Goal: Task Accomplishment & Management: Manage account settings

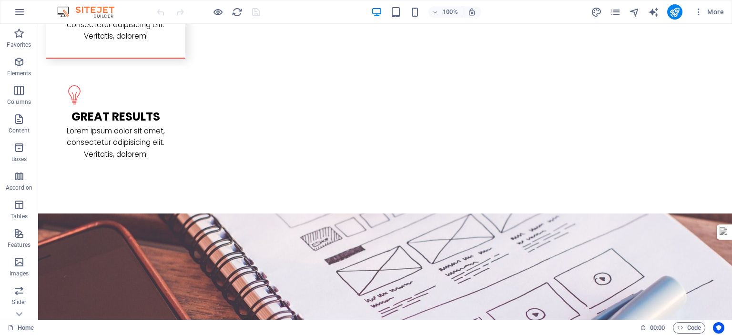
scroll to position [1567, 0]
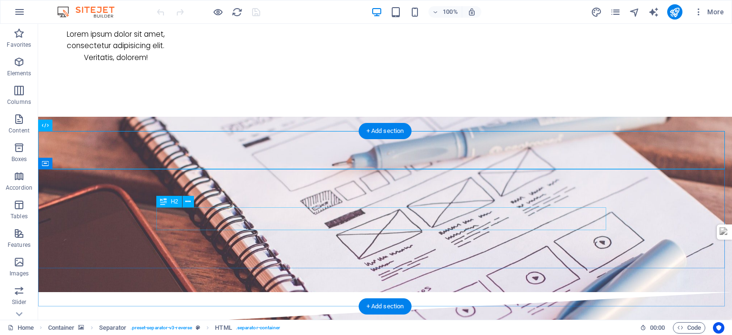
scroll to position [1615, 0]
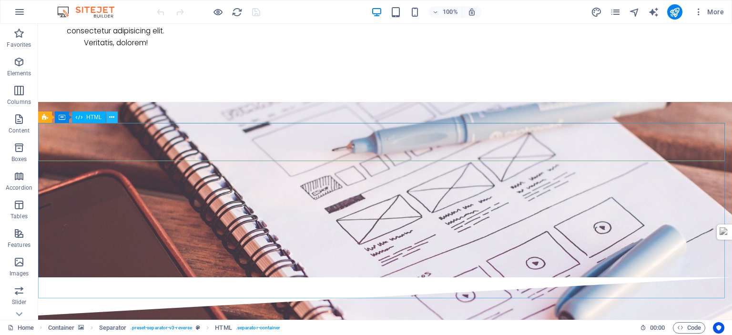
click at [111, 116] on icon at bounding box center [111, 117] width 5 height 10
click at [112, 118] on icon at bounding box center [111, 117] width 5 height 10
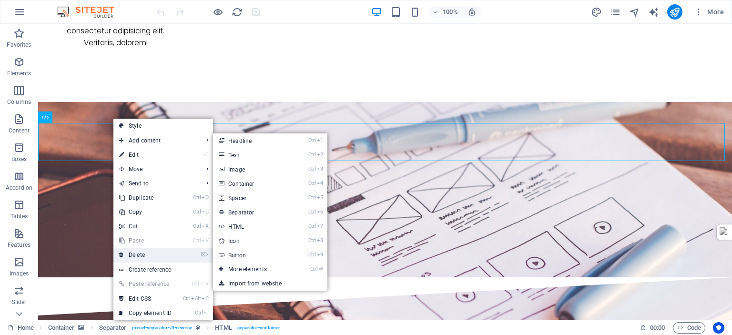
click at [146, 255] on link "⌦ Delete" at bounding box center [145, 255] width 64 height 14
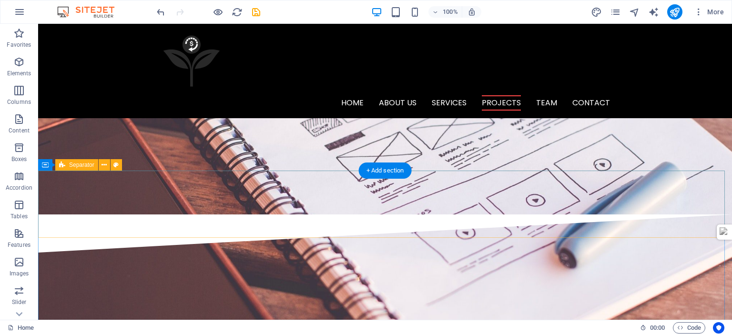
scroll to position [1567, 0]
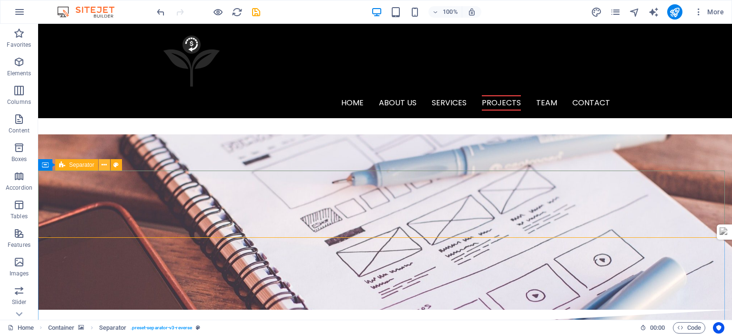
click at [104, 165] on icon at bounding box center [103, 165] width 5 height 10
click at [104, 167] on icon at bounding box center [103, 165] width 5 height 10
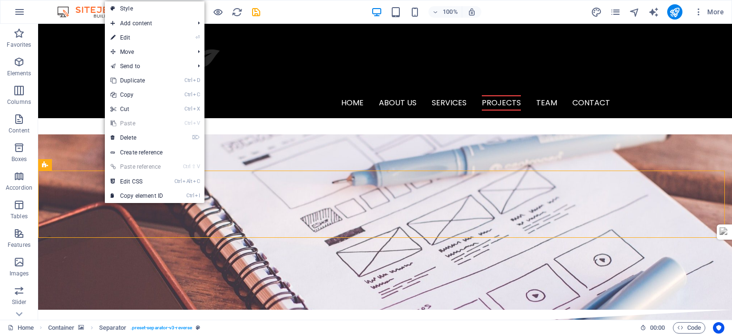
click at [130, 135] on link "⌦ Delete" at bounding box center [137, 138] width 64 height 14
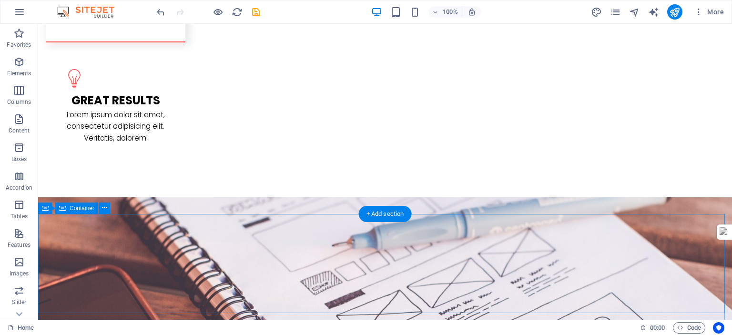
scroll to position [1545, 0]
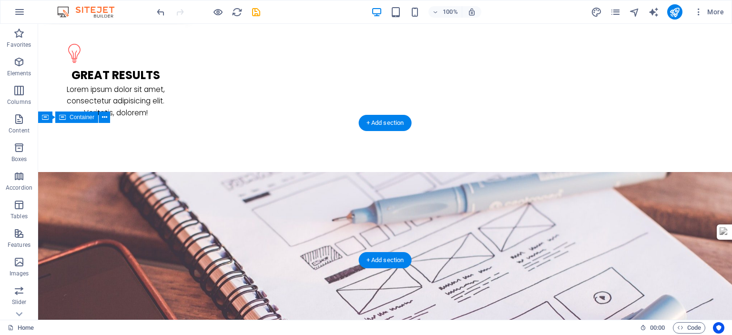
scroll to position [1615, 0]
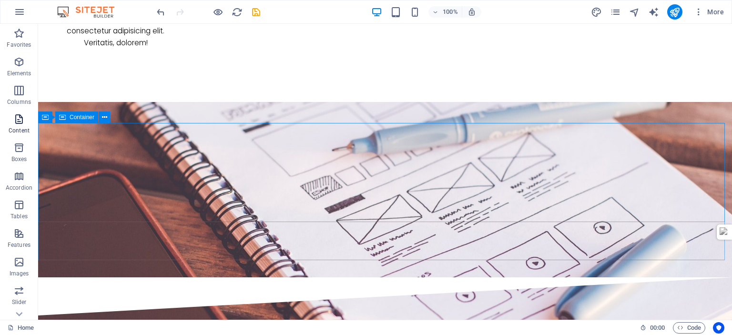
click at [17, 120] on icon "button" at bounding box center [18, 118] width 11 height 11
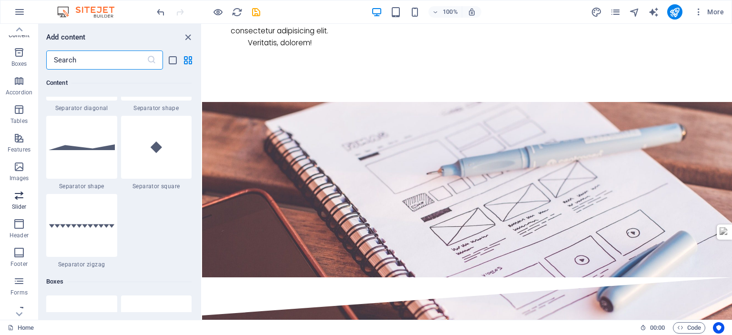
scroll to position [132, 0]
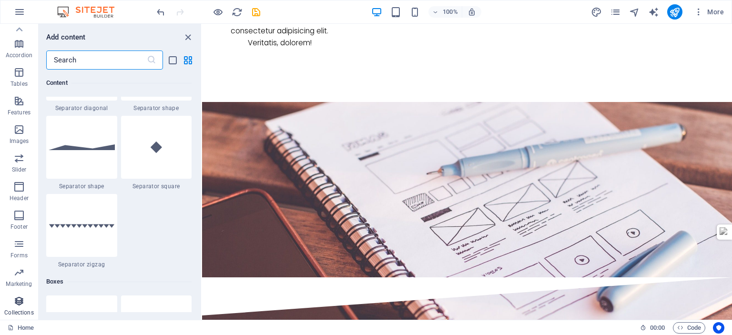
click at [12, 302] on span "Collections" at bounding box center [19, 306] width 38 height 23
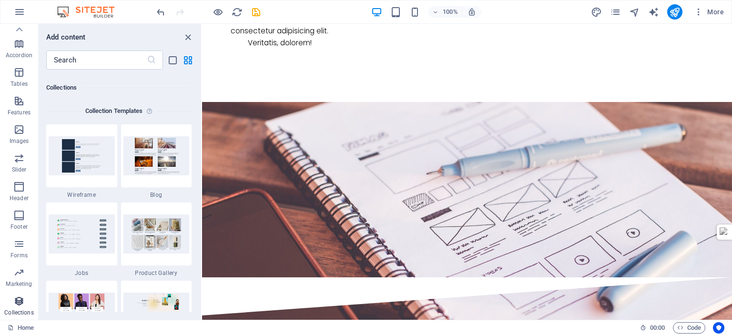
scroll to position [8720, 0]
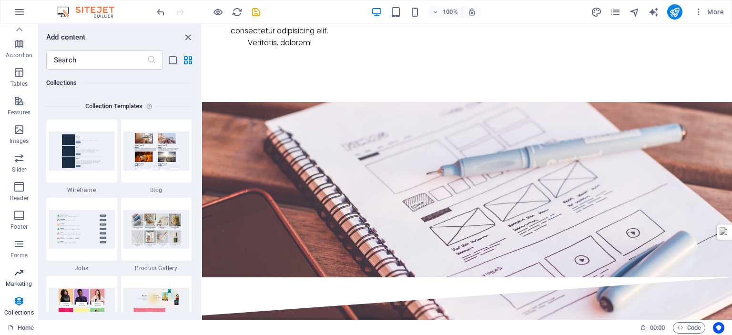
click at [17, 283] on p "Marketing" at bounding box center [19, 284] width 26 height 8
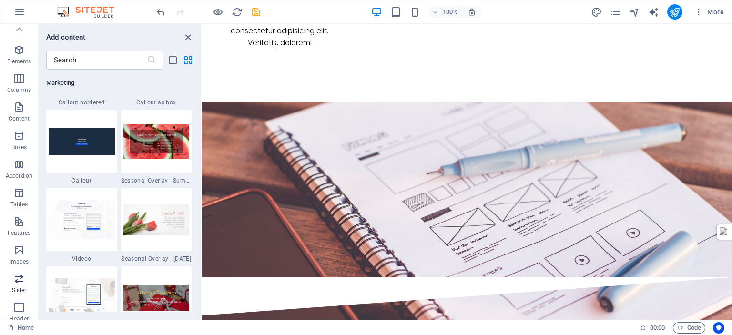
scroll to position [0, 0]
click at [22, 152] on icon "button" at bounding box center [18, 147] width 11 height 11
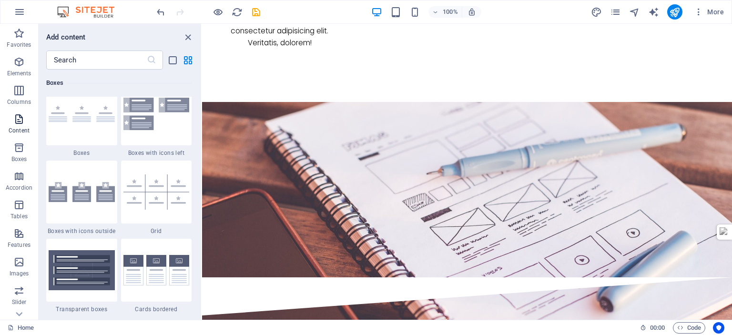
click at [23, 114] on icon "button" at bounding box center [18, 118] width 11 height 11
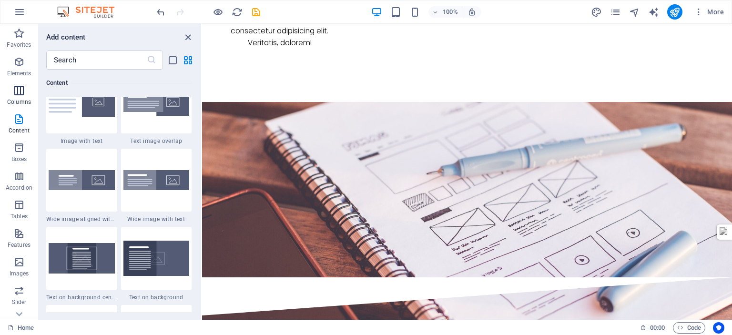
click at [23, 87] on icon "button" at bounding box center [18, 90] width 11 height 11
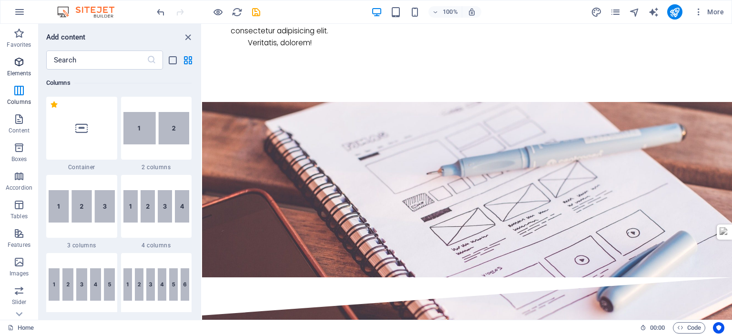
click at [23, 72] on p "Elements" at bounding box center [19, 74] width 24 height 8
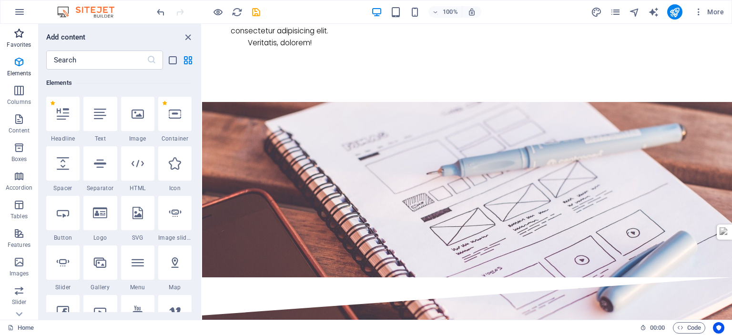
click at [20, 36] on icon "button" at bounding box center [18, 33] width 11 height 11
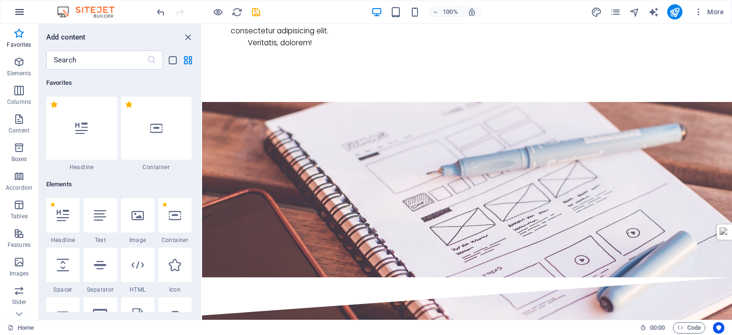
click at [17, 15] on icon "button" at bounding box center [19, 11] width 11 height 11
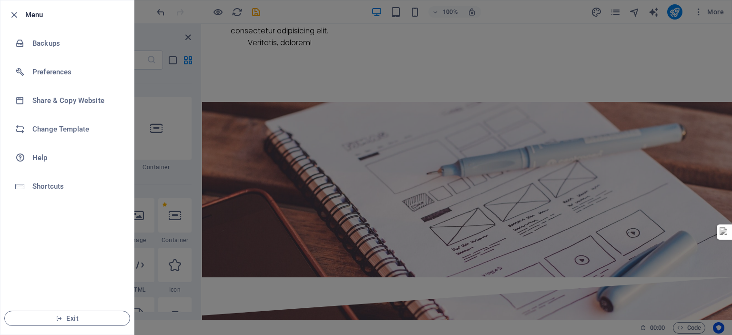
click at [23, 289] on ul "Menu Backups Preferences Share & Copy Website Change Template Help Shortcuts Ex…" at bounding box center [66, 167] width 133 height 334
click at [385, 133] on div at bounding box center [366, 167] width 732 height 335
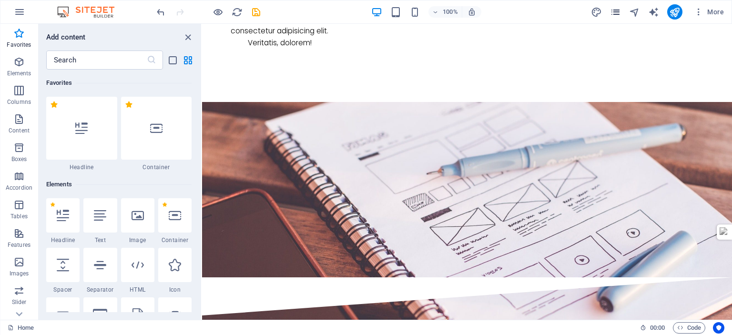
click at [619, 12] on icon "pages" at bounding box center [615, 12] width 11 height 11
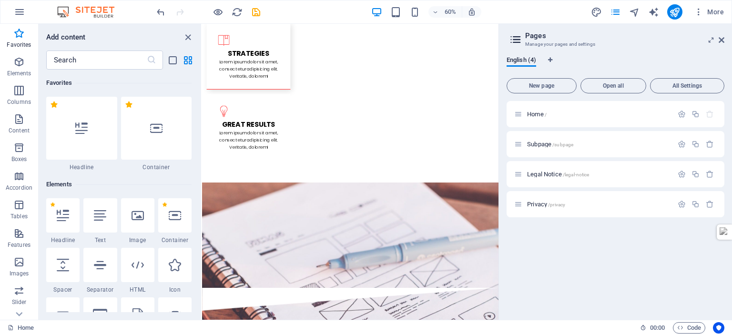
scroll to position [1791, 0]
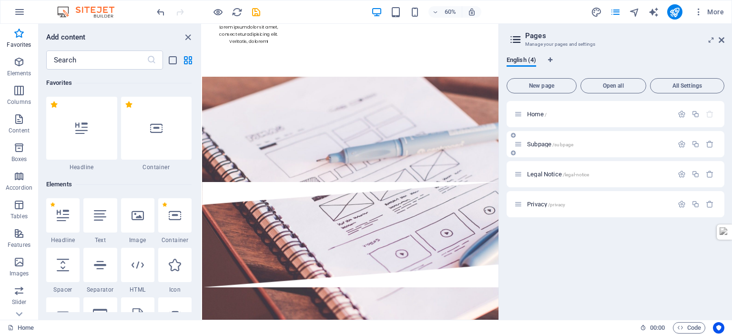
click at [593, 141] on p "Subpage /subpage" at bounding box center [598, 144] width 143 height 6
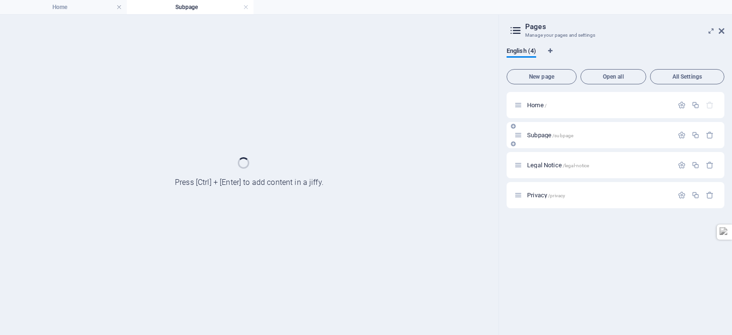
scroll to position [0, 0]
click at [246, 7] on link at bounding box center [246, 7] width 6 height 9
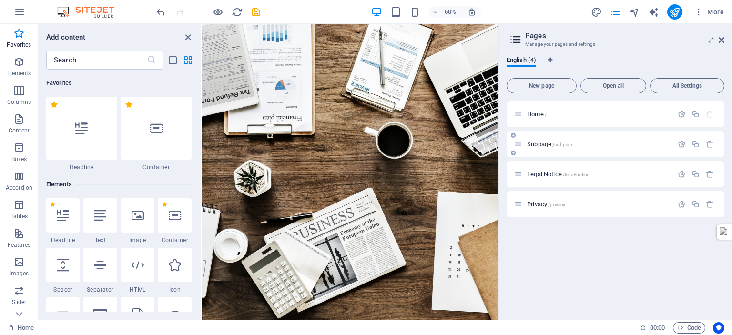
scroll to position [1832, 0]
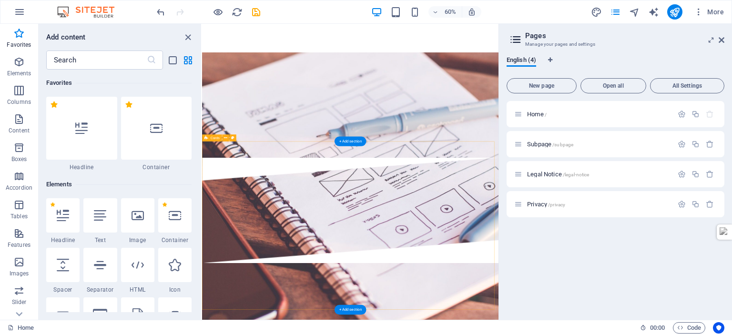
click at [720, 39] on icon at bounding box center [721, 40] width 6 height 8
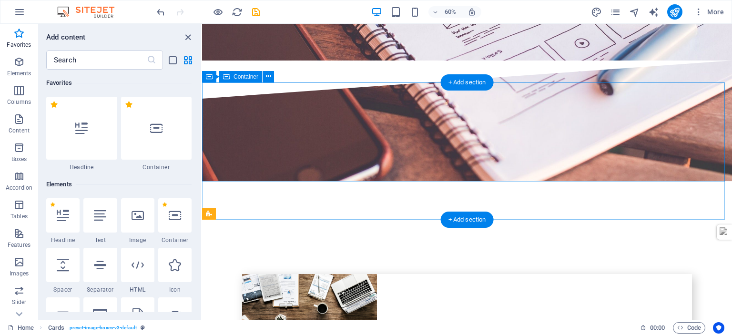
scroll to position [1656, 0]
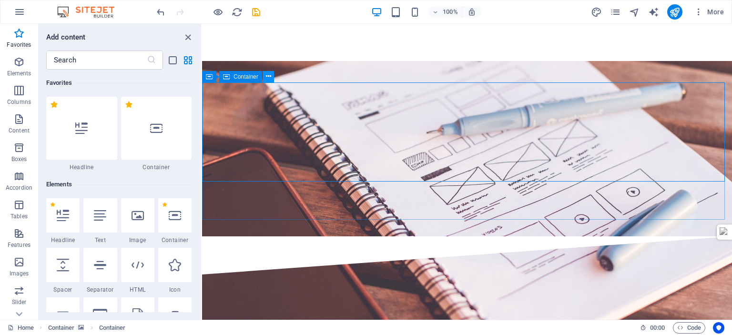
click at [267, 78] on icon at bounding box center [268, 76] width 5 height 10
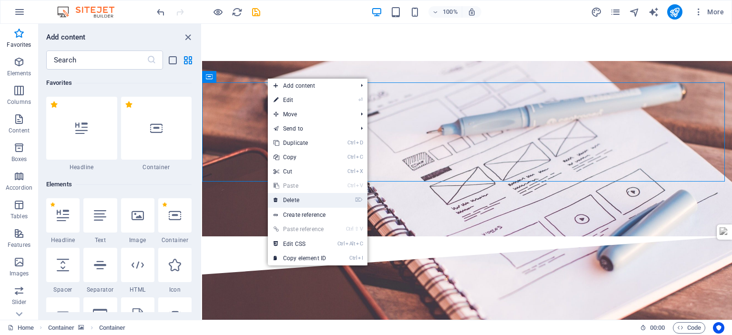
click at [317, 199] on link "⌦ Delete" at bounding box center [300, 200] width 64 height 14
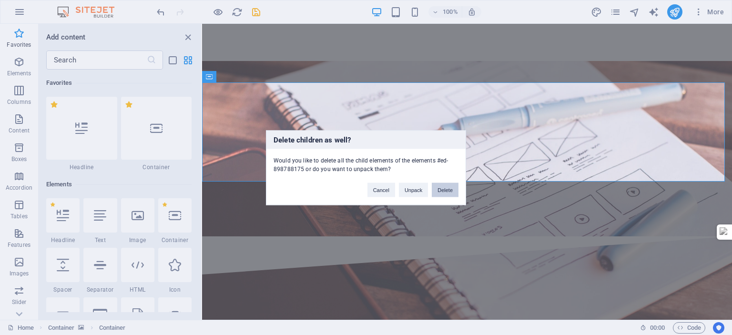
drag, startPoint x: 439, startPoint y: 189, endPoint x: 264, endPoint y: 223, distance: 177.8
click at [439, 189] on button "Delete" at bounding box center [445, 189] width 27 height 14
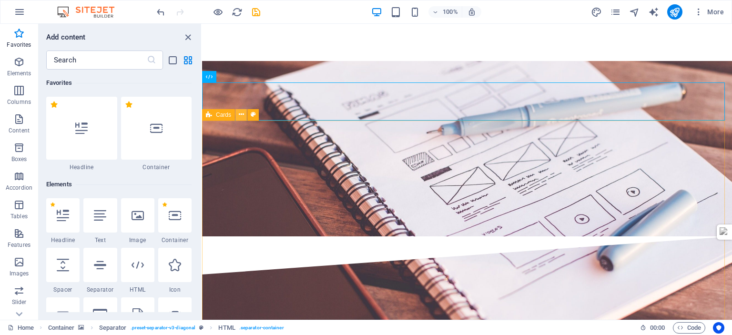
click at [241, 115] on icon at bounding box center [241, 115] width 5 height 10
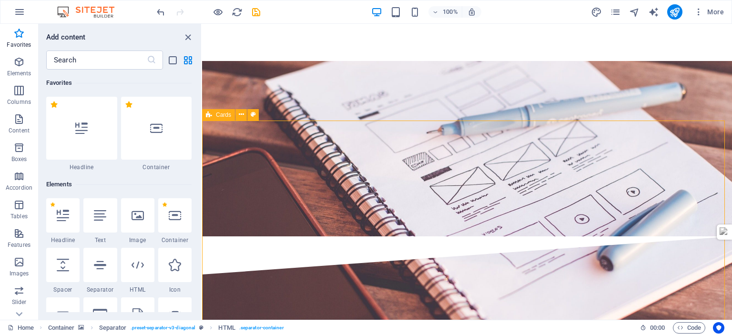
click at [241, 114] on icon at bounding box center [241, 115] width 5 height 10
click at [218, 115] on span "Cards" at bounding box center [223, 115] width 15 height 6
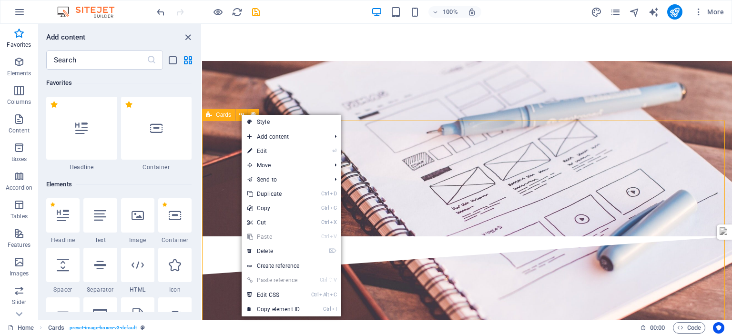
click at [276, 250] on link "⌦ Delete" at bounding box center [274, 251] width 64 height 14
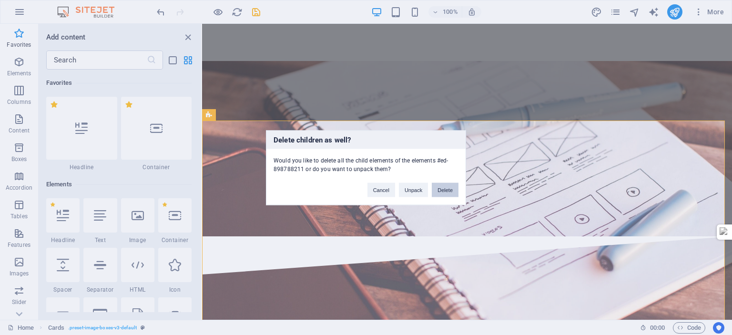
drag, startPoint x: 446, startPoint y: 191, endPoint x: 263, endPoint y: 182, distance: 183.1
click at [446, 191] on button "Delete" at bounding box center [445, 189] width 27 height 14
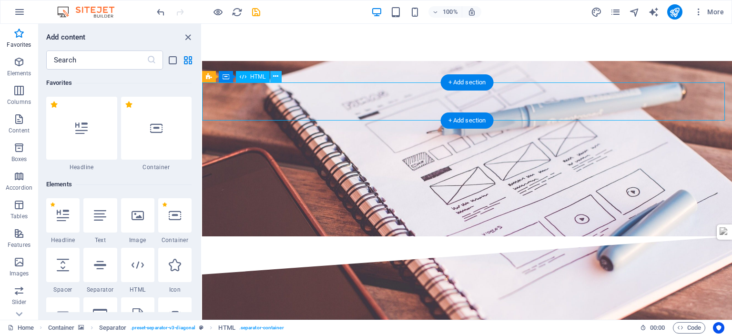
click at [276, 75] on icon at bounding box center [275, 76] width 5 height 10
click at [277, 75] on icon at bounding box center [275, 76] width 5 height 10
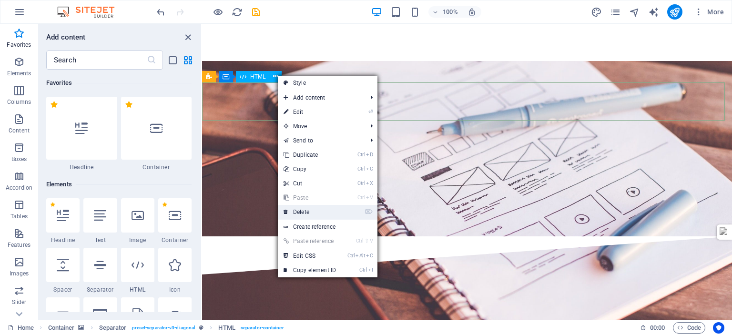
click at [310, 211] on link "⌦ Delete" at bounding box center [310, 212] width 64 height 14
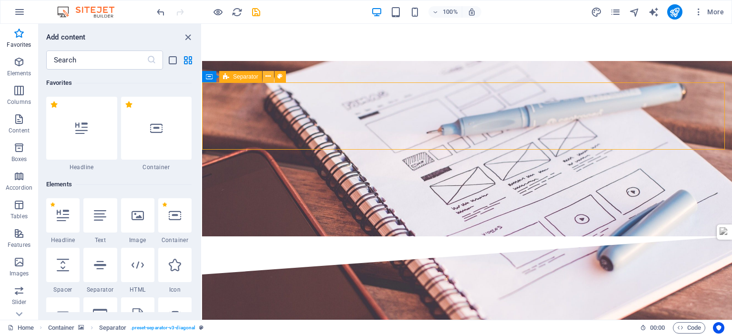
click at [266, 77] on icon at bounding box center [267, 76] width 5 height 10
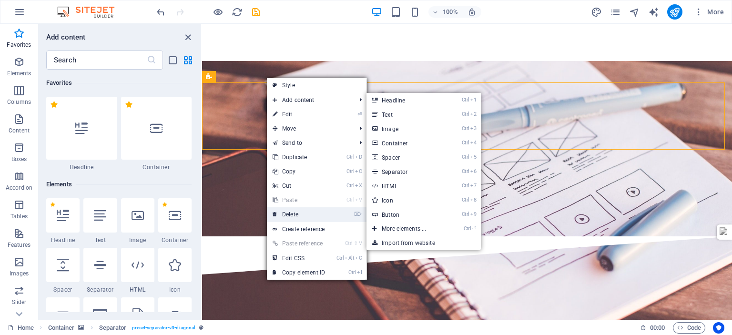
click at [298, 213] on link "⌦ Delete" at bounding box center [299, 214] width 64 height 14
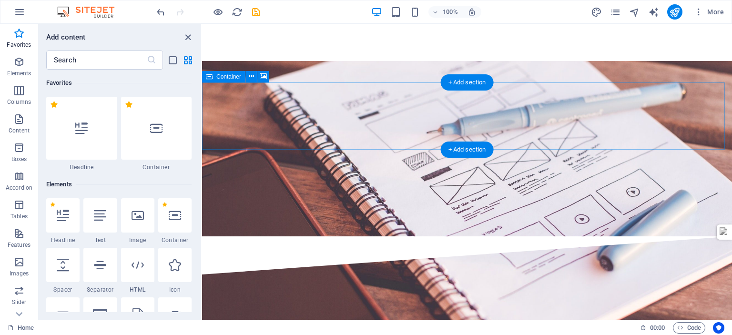
scroll to position [1513, 0]
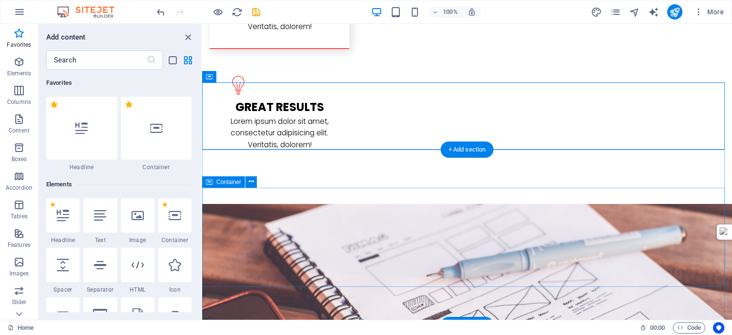
scroll to position [1656, 0]
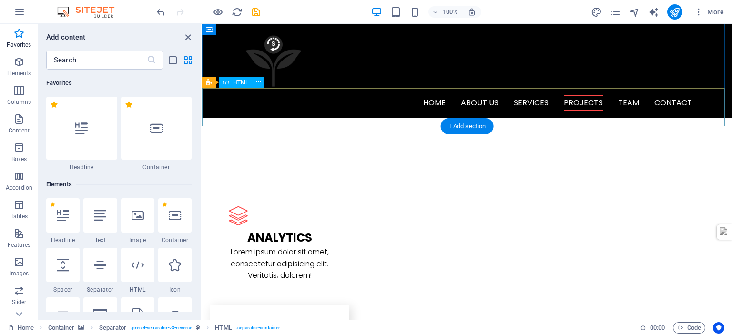
scroll to position [941, 0]
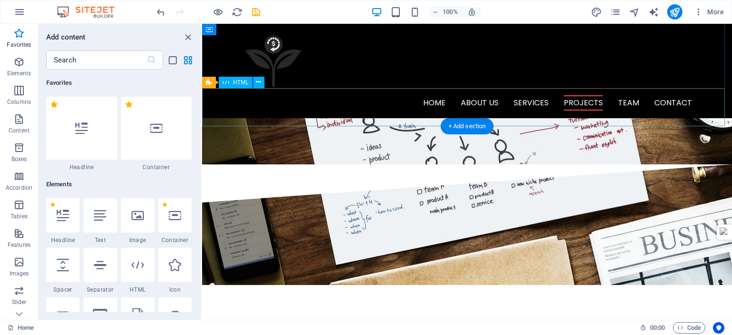
click at [624, 95] on nav "Home About us Services Projects Team Contact" at bounding box center [467, 102] width 450 height 15
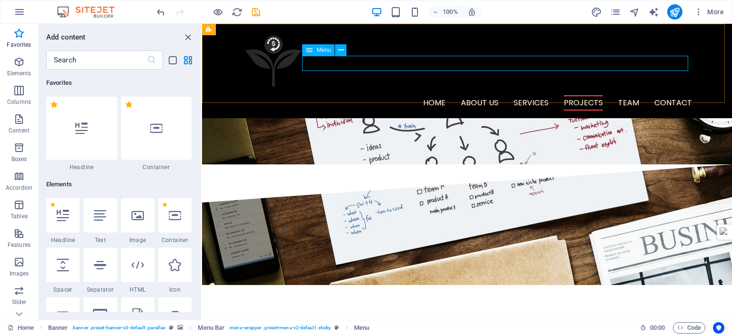
click at [312, 51] on div "Menu" at bounding box center [318, 49] width 32 height 11
click at [309, 51] on icon at bounding box center [309, 49] width 7 height 11
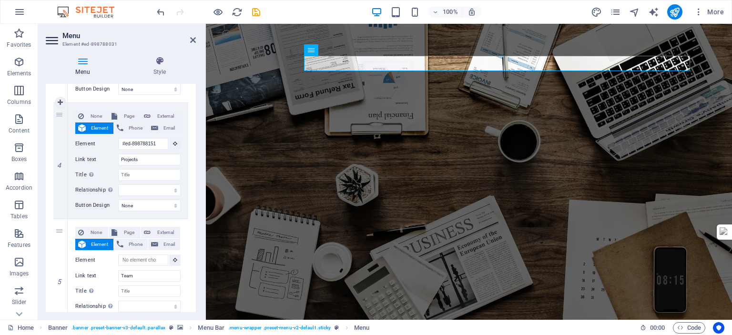
scroll to position [429, 0]
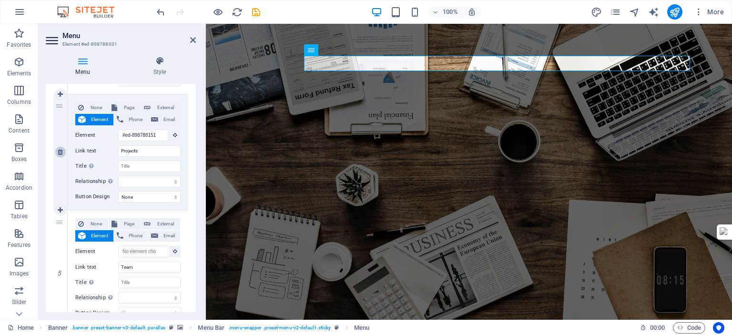
drag, startPoint x: 60, startPoint y: 150, endPoint x: 67, endPoint y: 233, distance: 83.2
click at [0, 0] on icon at bounding box center [0, 0] width 0 height 0
select select
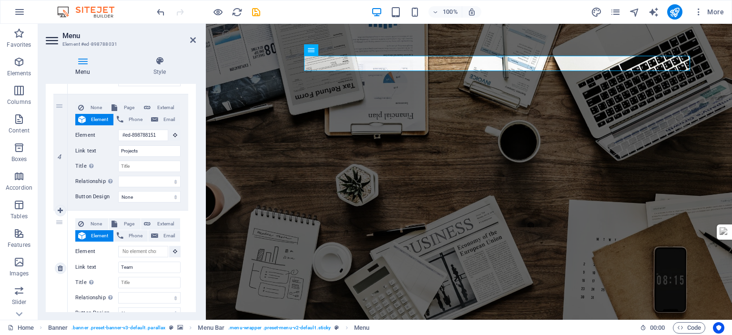
type input "Team"
select select
type input "#ed-898788199"
type input "Contact"
select select
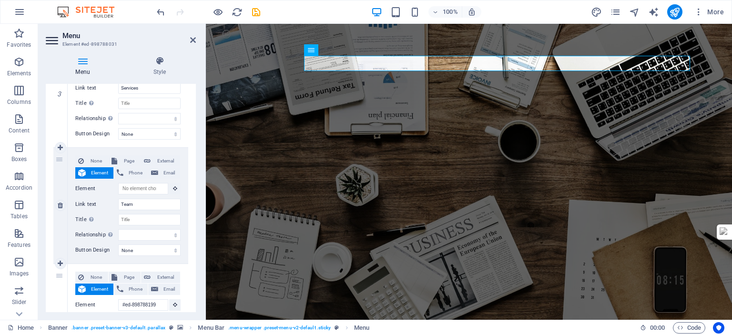
scroll to position [373, 0]
drag, startPoint x: 57, startPoint y: 205, endPoint x: 144, endPoint y: 224, distance: 89.3
click at [57, 205] on link at bounding box center [60, 206] width 11 height 11
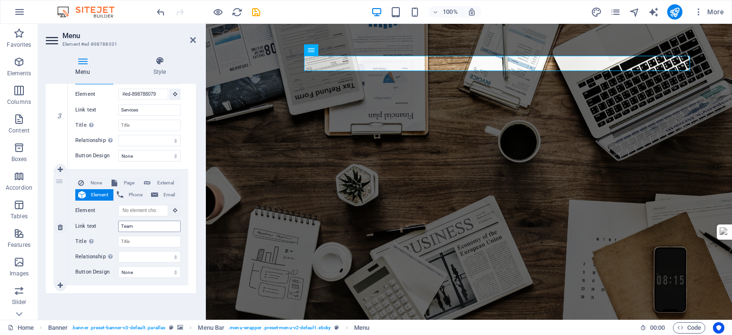
select select
type input "#ed-898788199"
type input "Contact"
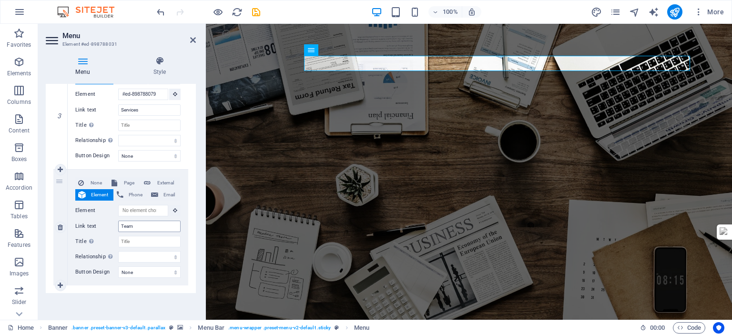
select select
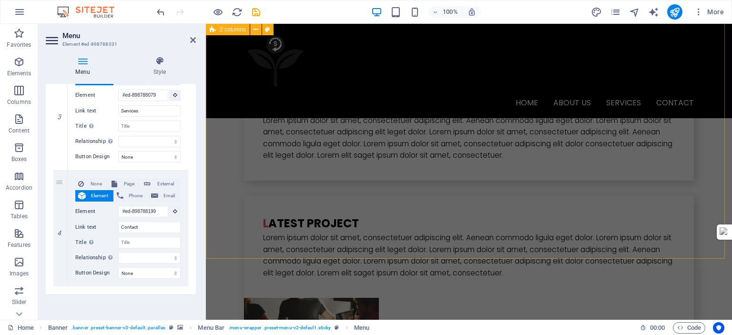
scroll to position [2177, 0]
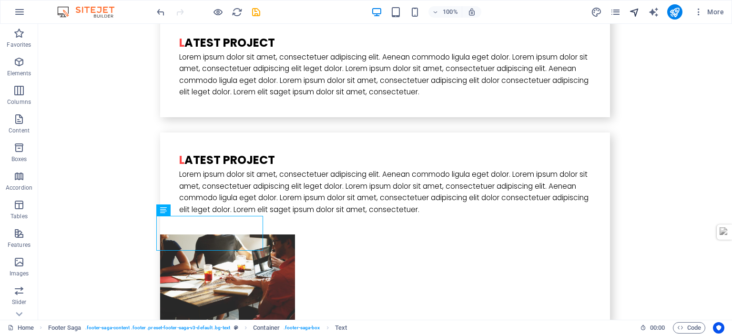
click at [640, 11] on icon "navigator" at bounding box center [634, 12] width 11 height 11
click at [634, 10] on icon "navigator" at bounding box center [634, 12] width 11 height 11
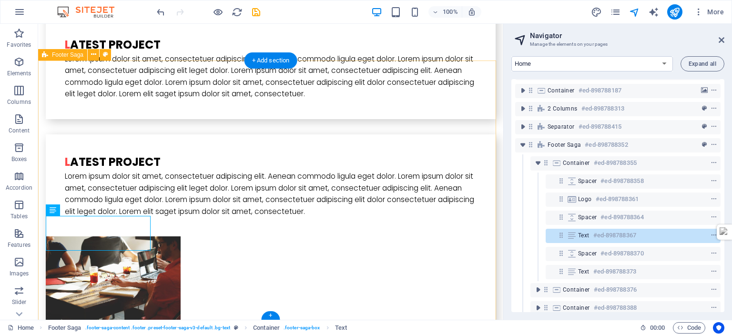
scroll to position [122, 0]
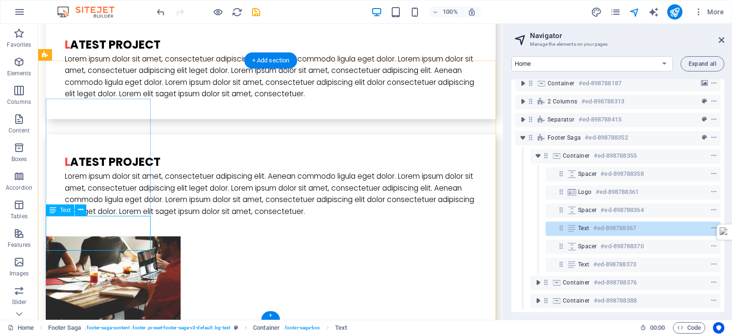
click at [580, 224] on span "Text" at bounding box center [583, 228] width 11 height 8
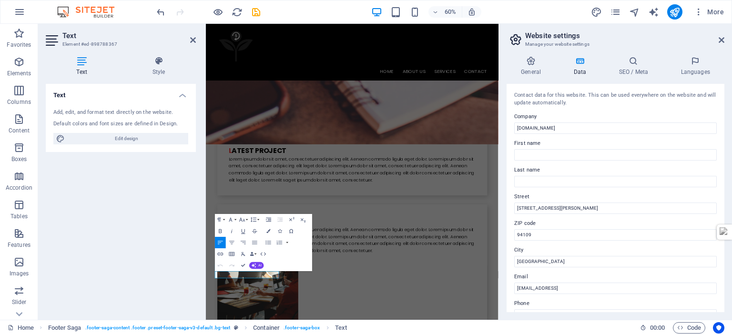
scroll to position [2133, 0]
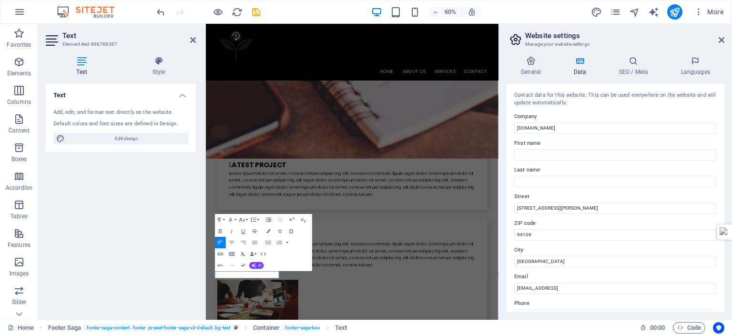
click at [554, 206] on input "[STREET_ADDRESS][PERSON_NAME]" at bounding box center [615, 207] width 202 height 11
drag, startPoint x: 382, startPoint y: 410, endPoint x: 511, endPoint y: 209, distance: 238.4
click at [514, 208] on div "Street [GEOGRAPHIC_DATA][PERSON_NAME]" at bounding box center [615, 202] width 202 height 23
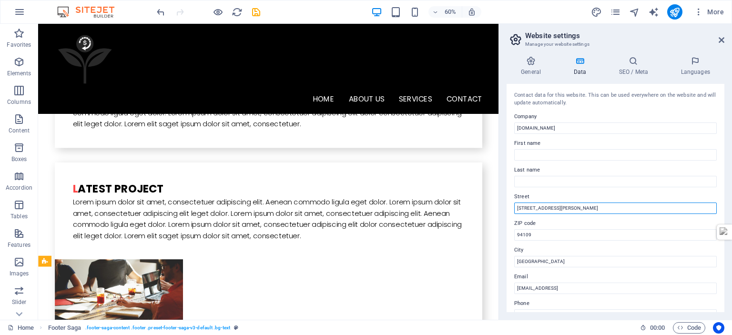
scroll to position [2138, 0]
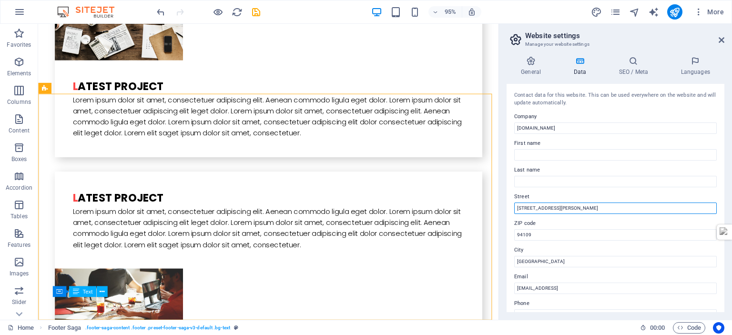
drag, startPoint x: 564, startPoint y: 208, endPoint x: 510, endPoint y: 208, distance: 54.3
click at [514, 208] on div "Street [GEOGRAPHIC_DATA][PERSON_NAME]" at bounding box center [615, 202] width 202 height 23
type input "Ivisan"
click at [532, 205] on input "Ivisan" at bounding box center [615, 207] width 202 height 11
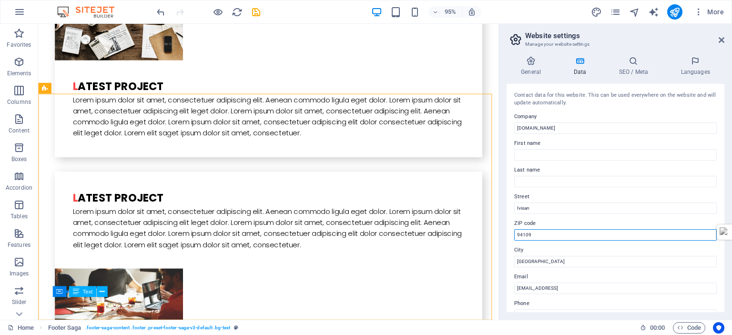
click at [513, 233] on div "Contact data for this website. This can be used everywhere on the website and w…" at bounding box center [615, 198] width 218 height 228
type input "5805"
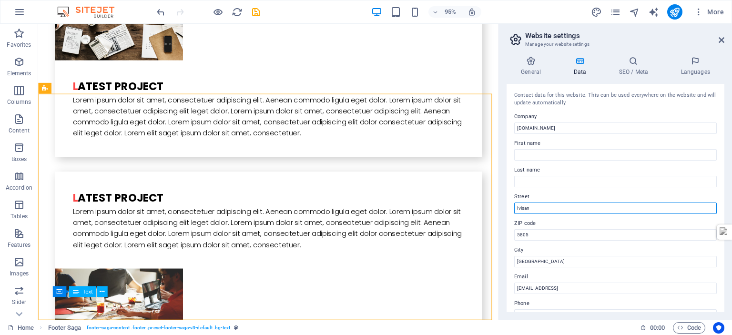
drag, startPoint x: 544, startPoint y: 209, endPoint x: 530, endPoint y: 213, distance: 14.8
click at [502, 206] on div "General Data SEO / Meta Languages Website name [DOMAIN_NAME] Logo Drag files he…" at bounding box center [615, 184] width 233 height 271
drag, startPoint x: 541, startPoint y: 208, endPoint x: 528, endPoint y: 209, distance: 13.3
click at [528, 209] on input "Ilaya Iivsan" at bounding box center [615, 207] width 202 height 11
click at [516, 208] on input "[PERSON_NAME]" at bounding box center [615, 207] width 202 height 11
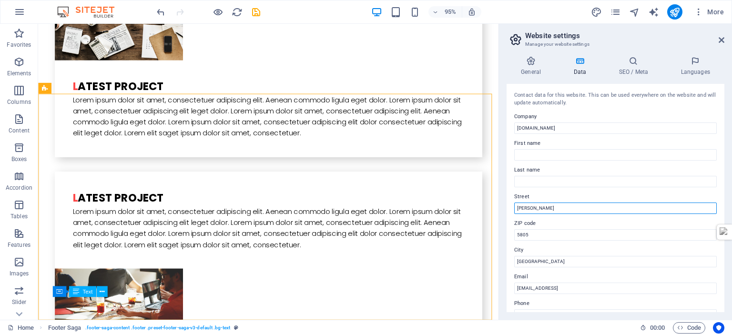
drag, startPoint x: 518, startPoint y: 209, endPoint x: 507, endPoint y: 209, distance: 10.5
click at [514, 209] on div "Street Ilaya Ivisan" at bounding box center [615, 202] width 202 height 23
type input "[PERSON_NAME]"
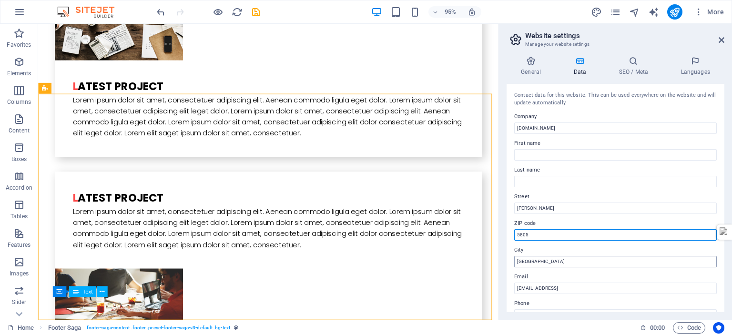
drag, startPoint x: 535, startPoint y: 235, endPoint x: 557, endPoint y: 262, distance: 34.8
click at [504, 233] on div "General Data SEO / Meta Languages Website name [DOMAIN_NAME] Logo Drag files he…" at bounding box center [615, 184] width 233 height 271
drag, startPoint x: 557, startPoint y: 262, endPoint x: 510, endPoint y: 262, distance: 47.2
click at [514, 262] on div "City [GEOGRAPHIC_DATA]" at bounding box center [615, 255] width 202 height 23
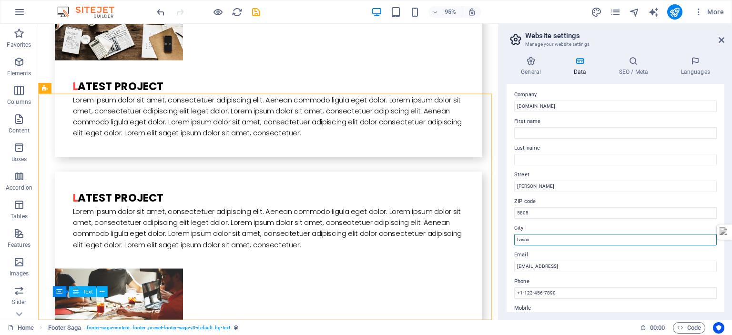
scroll to position [191, 0]
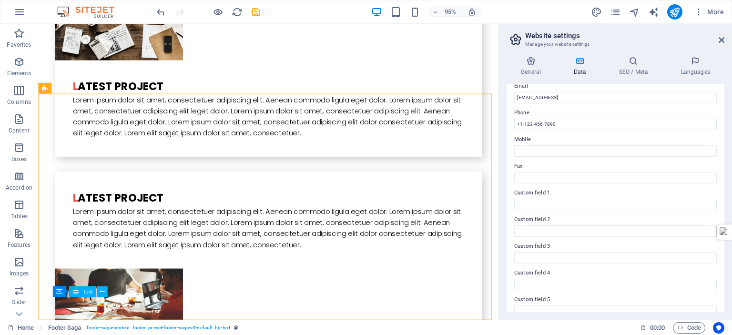
type input "Ivisan"
click at [598, 170] on div "Contact data for this website. This can be used everywhere on the website and w…" at bounding box center [615, 198] width 218 height 228
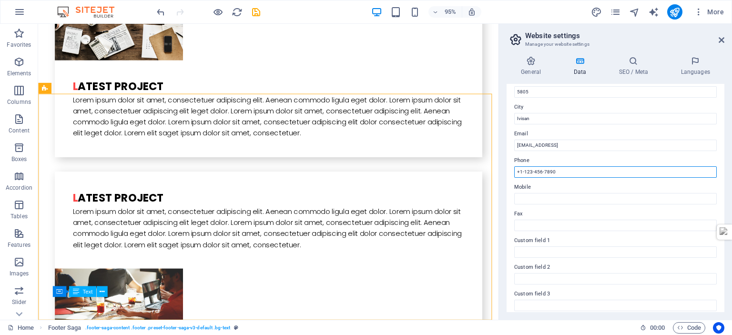
drag, startPoint x: 597, startPoint y: 170, endPoint x: 522, endPoint y: 173, distance: 75.3
click at [519, 172] on input "+1-123-456-7890" at bounding box center [615, 171] width 202 height 11
type input "[PHONE_NUMBER]"
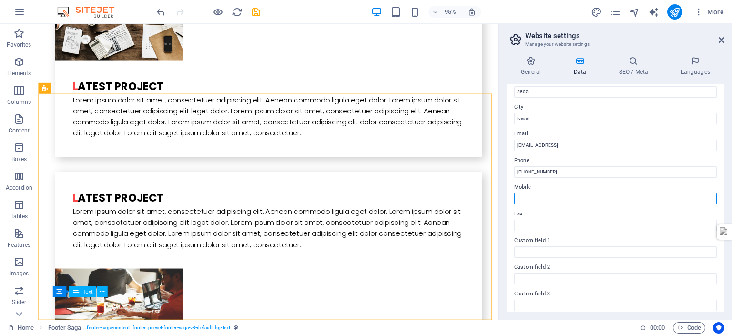
click at [554, 203] on input "Mobile" at bounding box center [615, 198] width 202 height 11
paste input "[PHONE_NUMBER]"
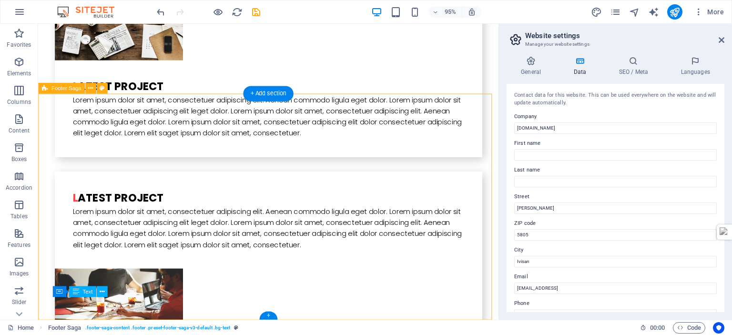
type input "[PHONE_NUMBER]"
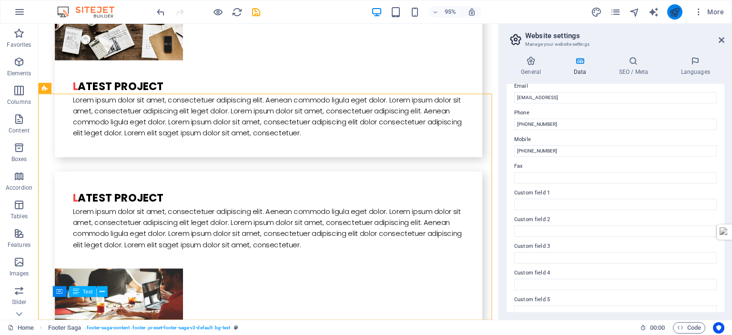
click at [674, 15] on icon "publish" at bounding box center [674, 12] width 11 height 11
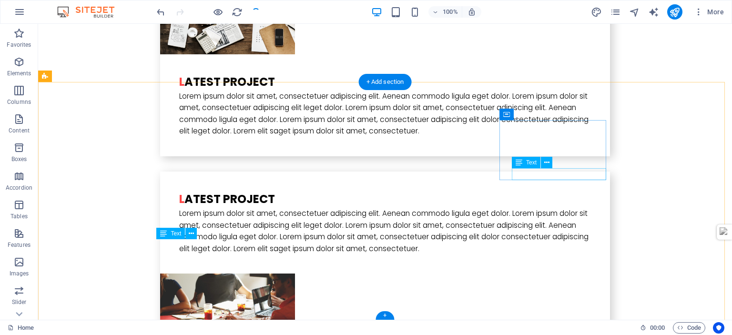
scroll to position [2154, 0]
